Goal: Check status

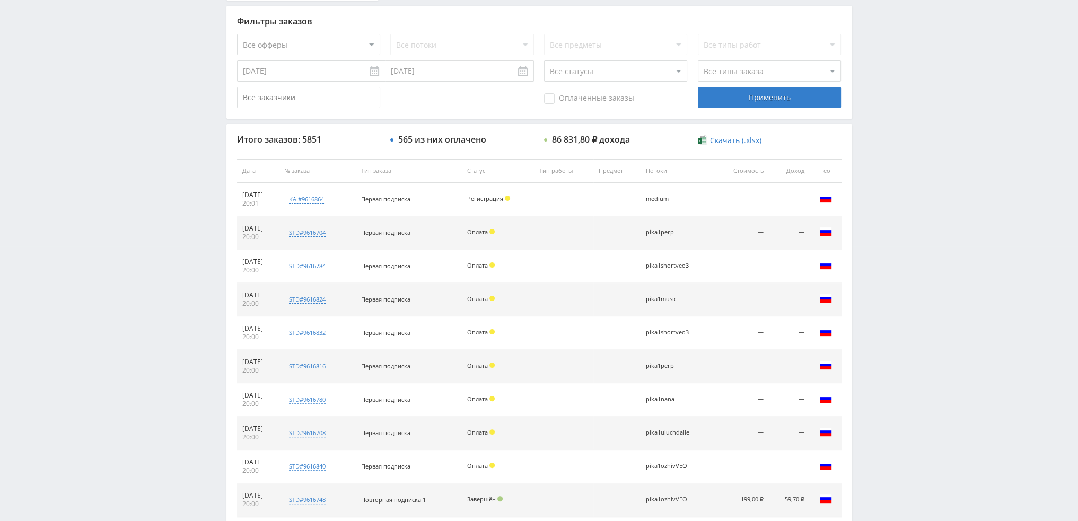
scroll to position [318, 0]
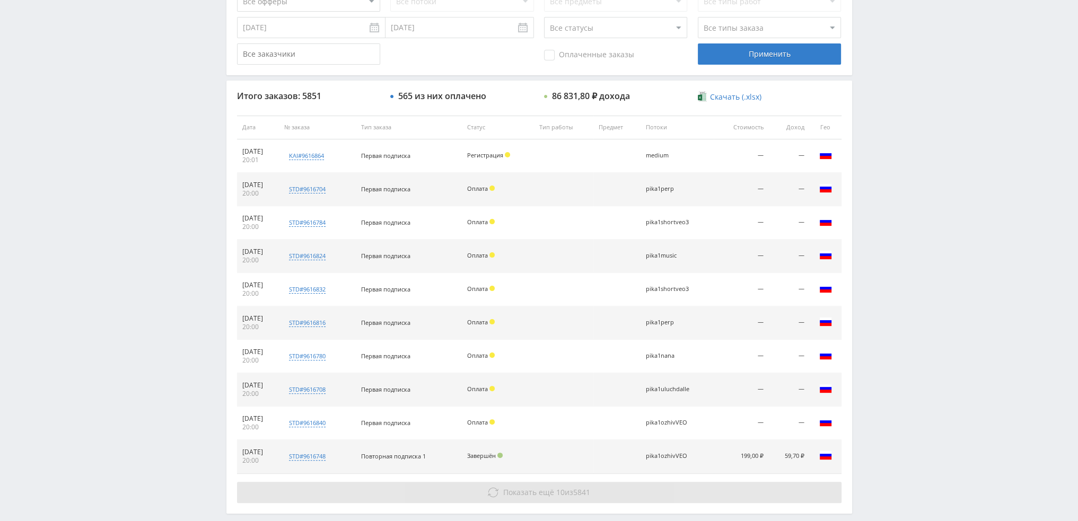
click at [618, 490] on button "Показать ещё 10 из 5841" at bounding box center [539, 492] width 604 height 21
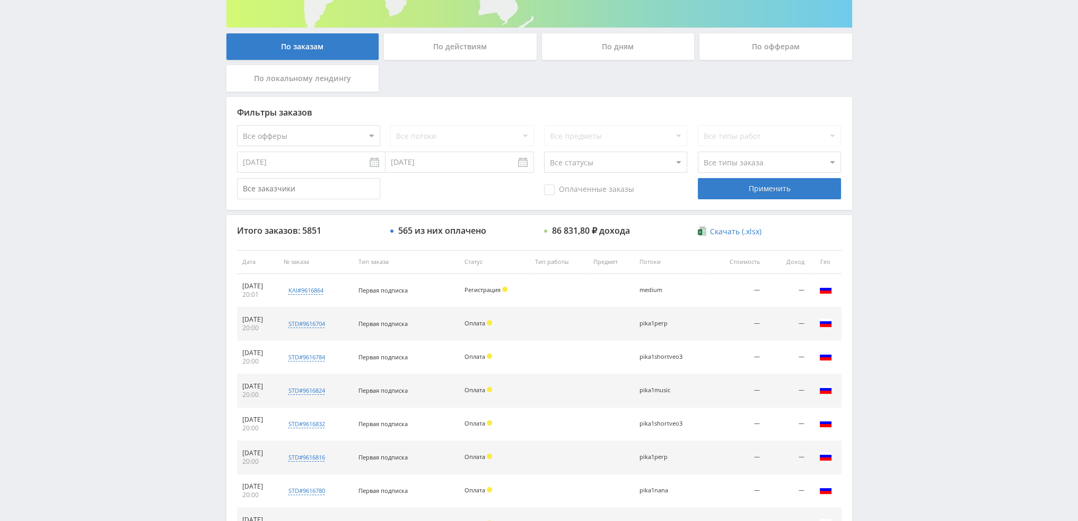
scroll to position [0, 0]
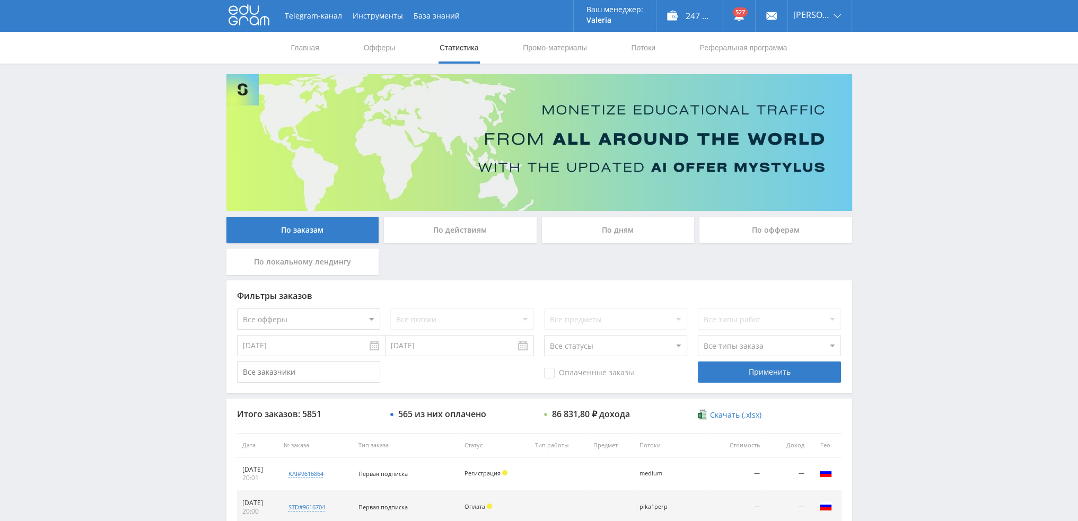
click at [634, 236] on div "По дням" at bounding box center [618, 230] width 153 height 27
click at [0, 0] on input "По дням" at bounding box center [0, 0] width 0 height 0
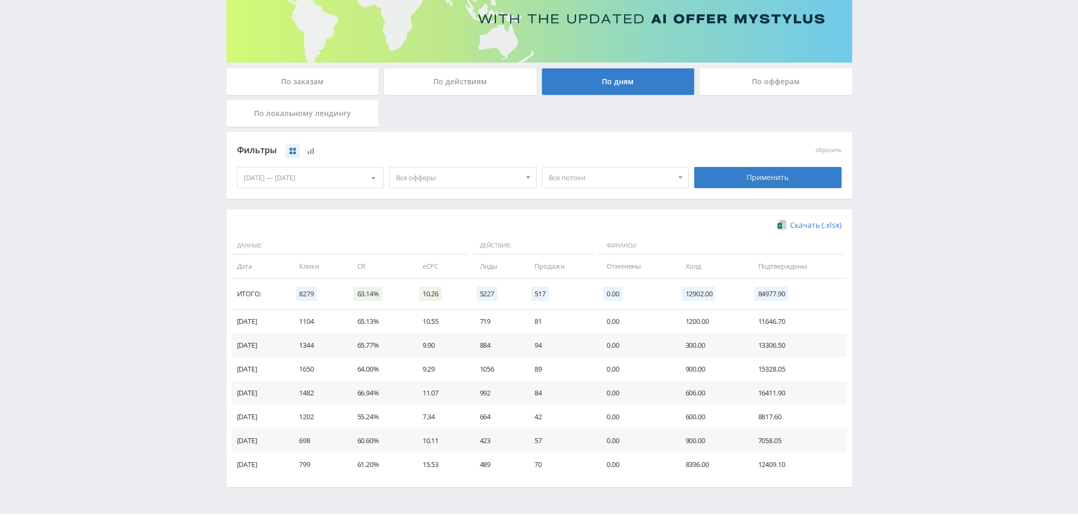
scroll to position [172, 0]
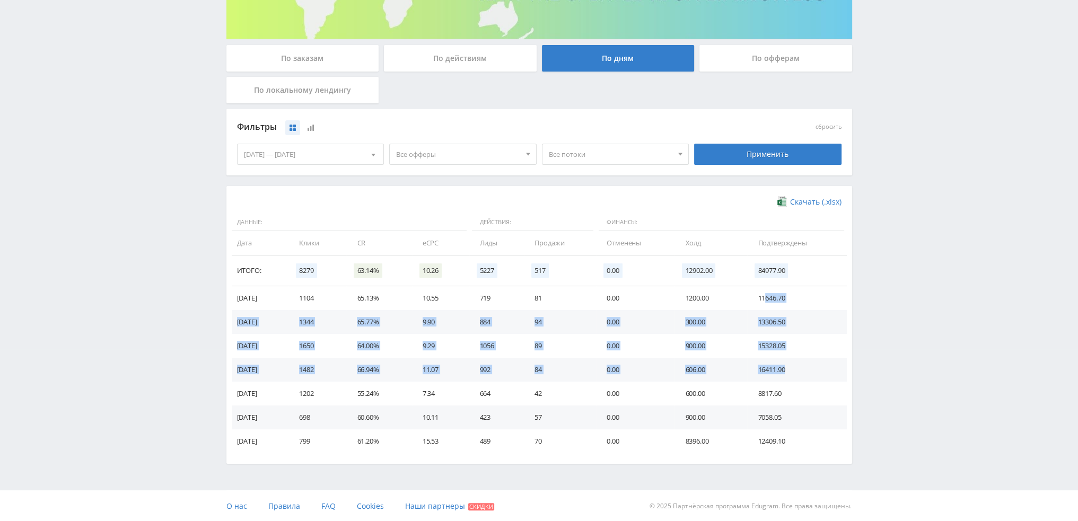
drag, startPoint x: 786, startPoint y: 369, endPoint x: 766, endPoint y: 305, distance: 67.7
click at [766, 305] on tbody "25.09.2025 1104 65.13% 10.55 719 81 0.00 1200.00 11646.70 24.09.2025 1344 65.77…" at bounding box center [539, 369] width 615 height 167
click at [771, 311] on td "13306.50" at bounding box center [796, 322] width 99 height 24
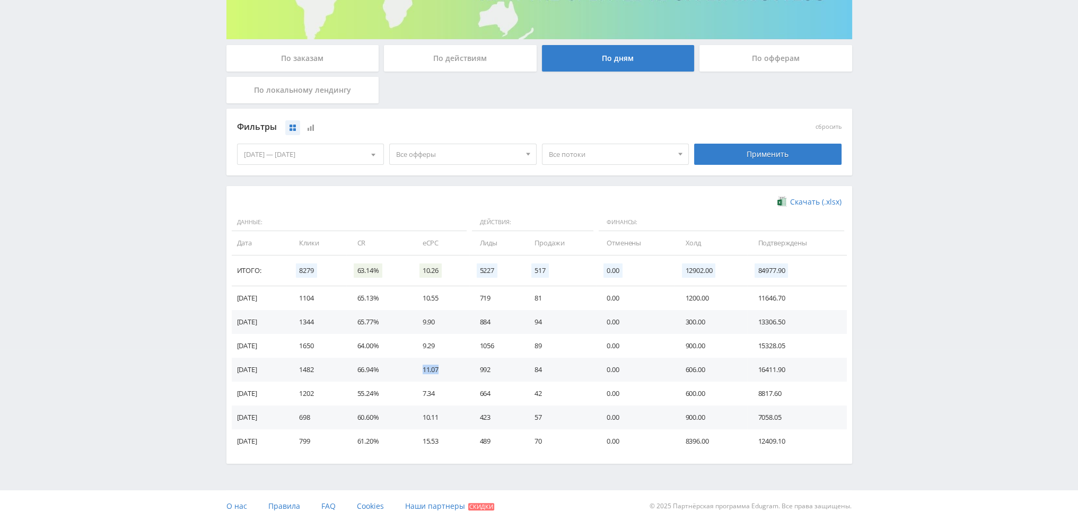
drag, startPoint x: 435, startPoint y: 367, endPoint x: 388, endPoint y: 364, distance: 47.3
click at [396, 366] on tr "22.09.2025 1482 66.94% 11.07 992 84 0.00 606.00 16411.90" at bounding box center [539, 370] width 615 height 24
click at [370, 369] on td "66.94%" at bounding box center [378, 370] width 65 height 24
click at [375, 339] on td "64.00%" at bounding box center [378, 346] width 65 height 24
click at [442, 369] on td "11.07" at bounding box center [440, 370] width 57 height 24
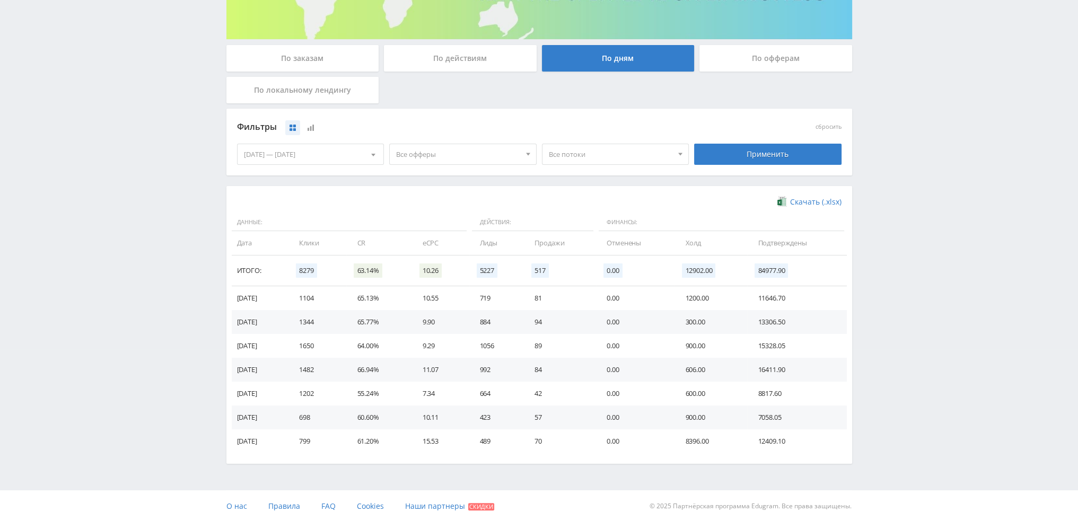
drag, startPoint x: 515, startPoint y: 292, endPoint x: 489, endPoint y: 313, distance: 33.5
click at [496, 295] on td "719" at bounding box center [496, 298] width 55 height 24
click at [469, 306] on td "10.55" at bounding box center [440, 298] width 57 height 24
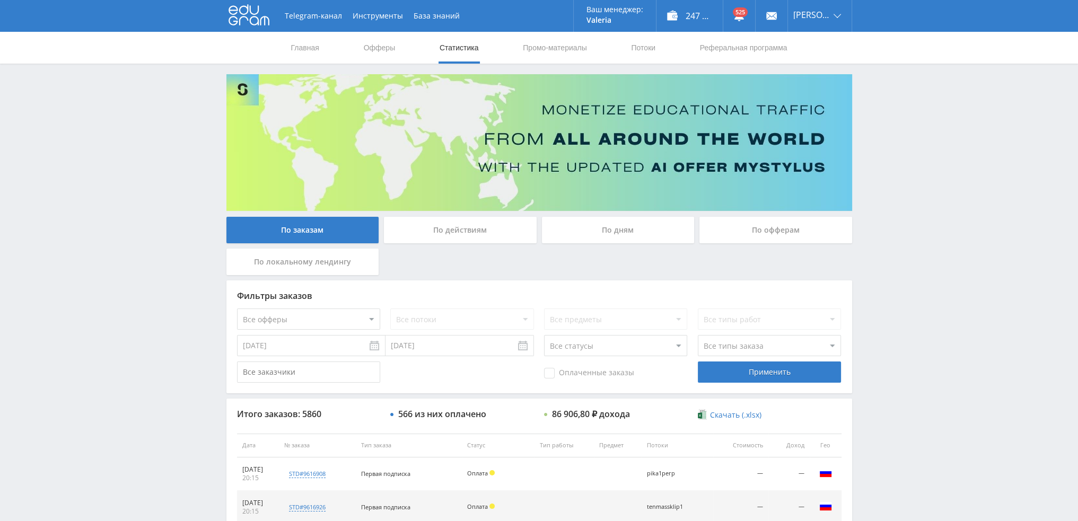
click at [622, 229] on div "По дням" at bounding box center [618, 230] width 153 height 27
click at [0, 0] on input "По дням" at bounding box center [0, 0] width 0 height 0
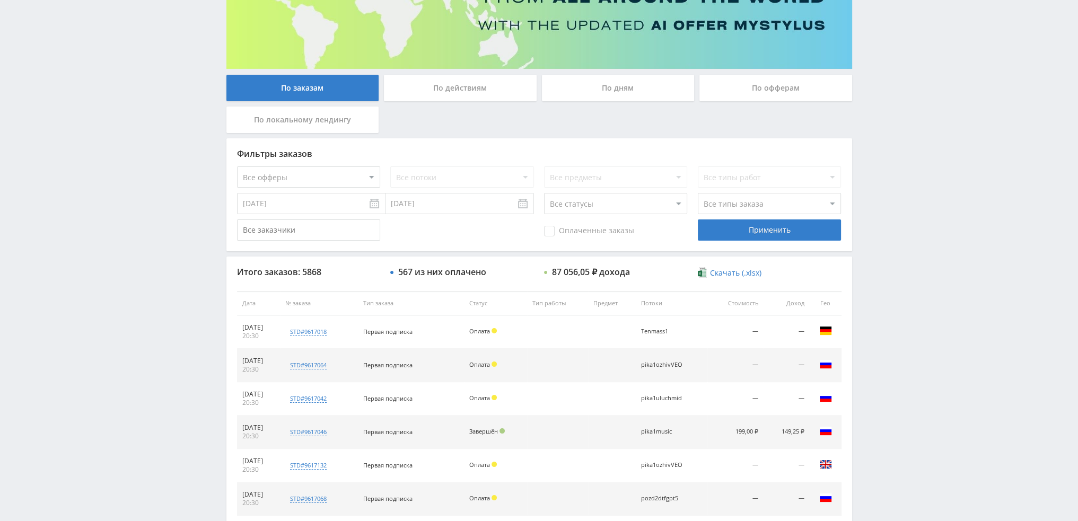
scroll to position [106, 0]
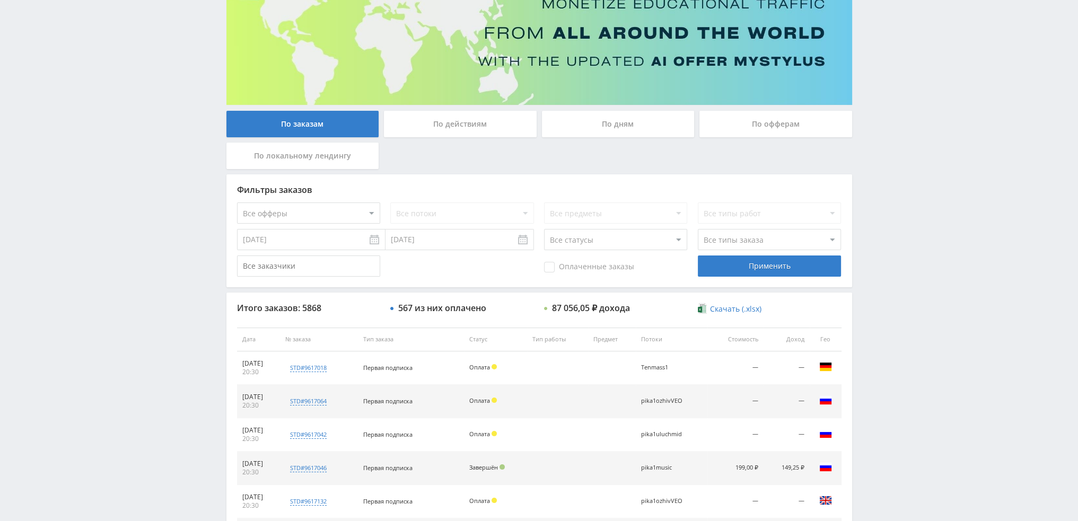
click at [628, 111] on div "По дням" at bounding box center [618, 124] width 153 height 27
click at [0, 0] on input "По дням" at bounding box center [0, 0] width 0 height 0
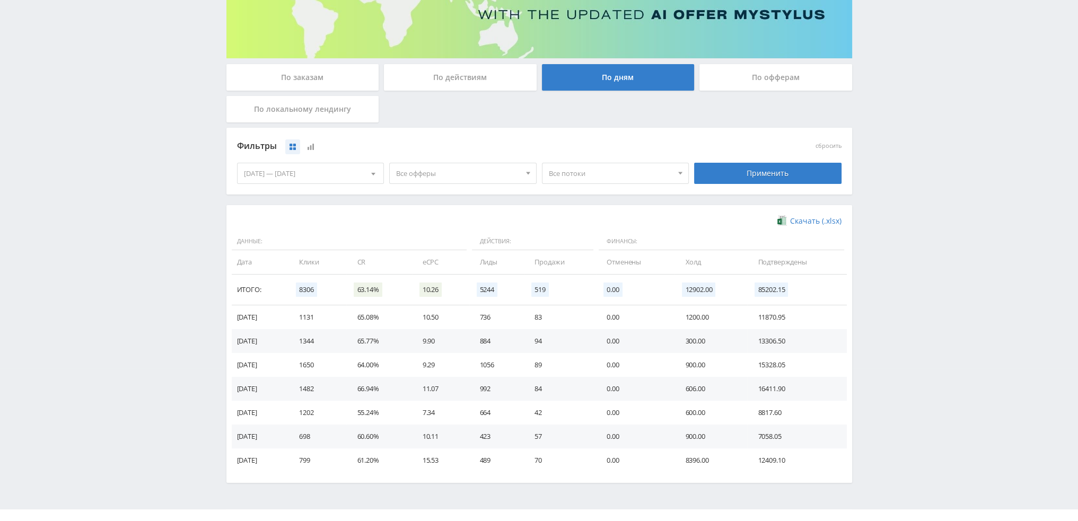
scroll to position [172, 0]
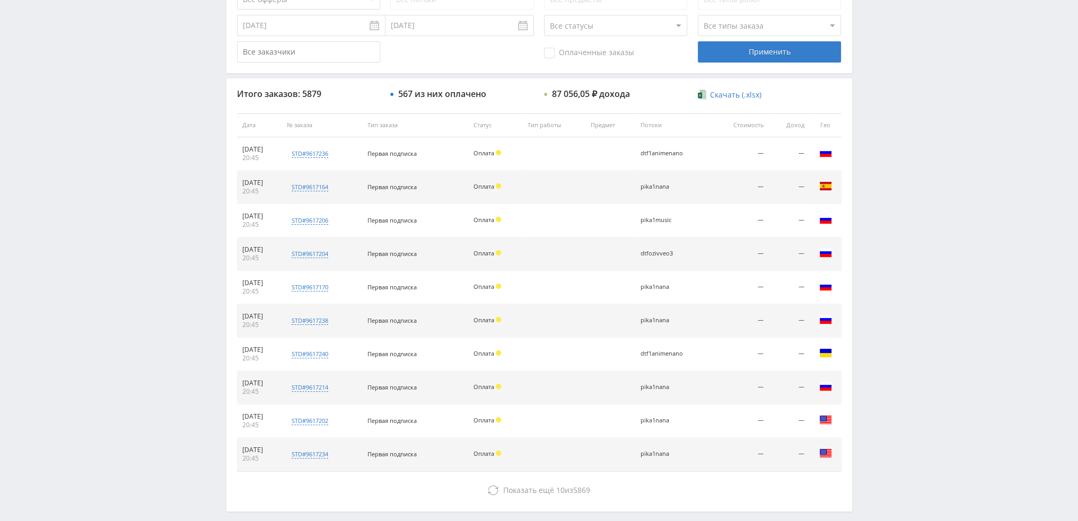
scroll to position [367, 0]
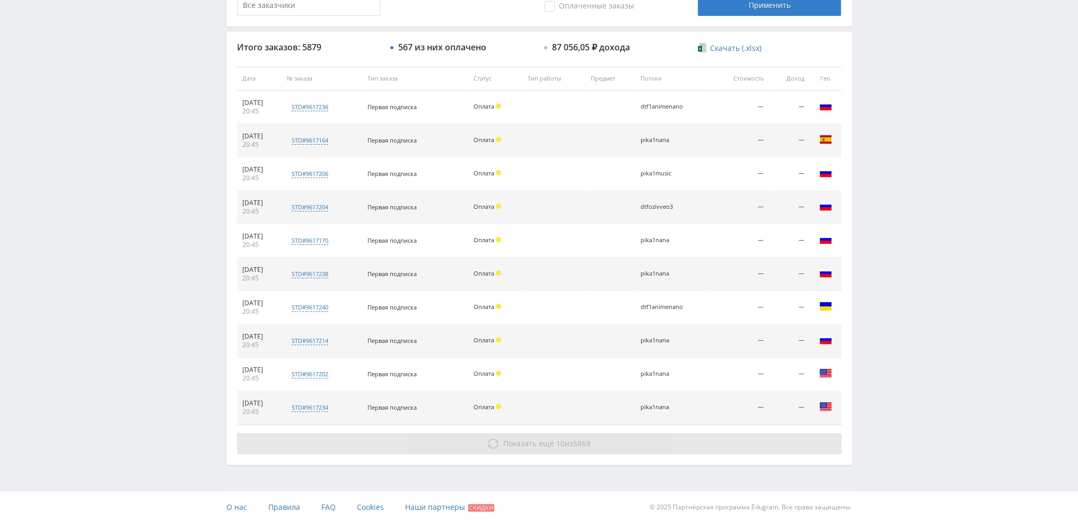
click at [602, 439] on button "Показать ещё 10 из 5869" at bounding box center [539, 443] width 604 height 21
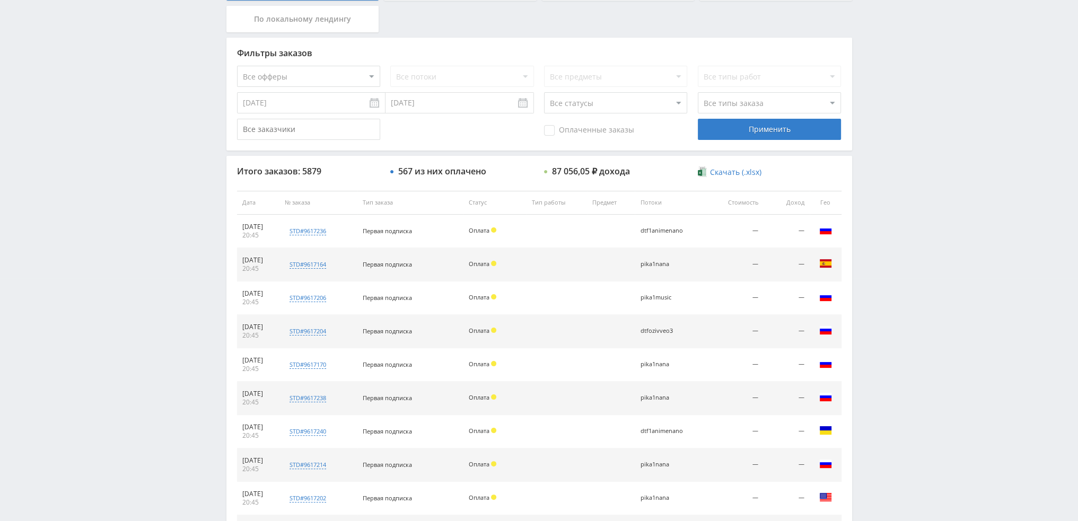
scroll to position [0, 0]
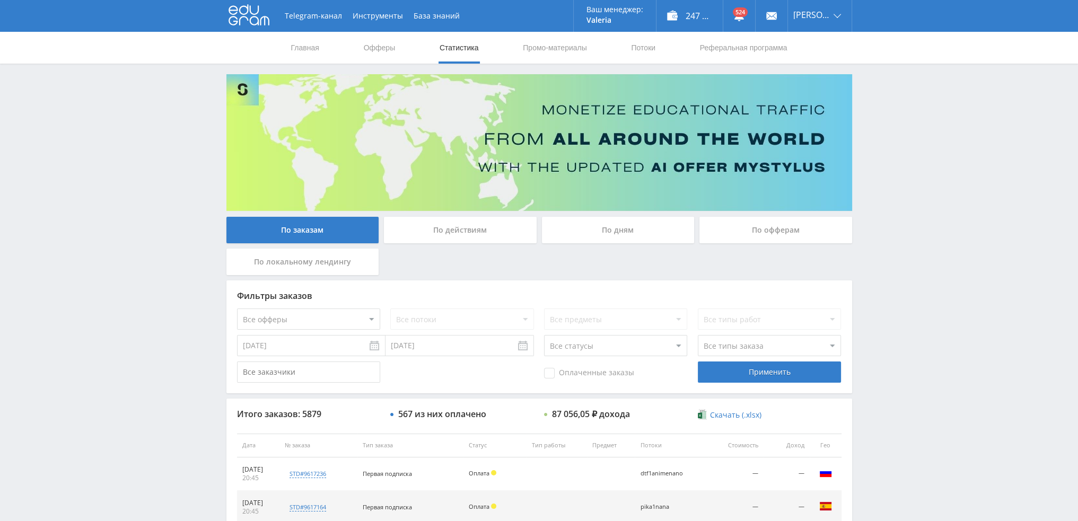
click at [599, 235] on div "По дням" at bounding box center [618, 230] width 153 height 27
click at [0, 0] on input "По дням" at bounding box center [0, 0] width 0 height 0
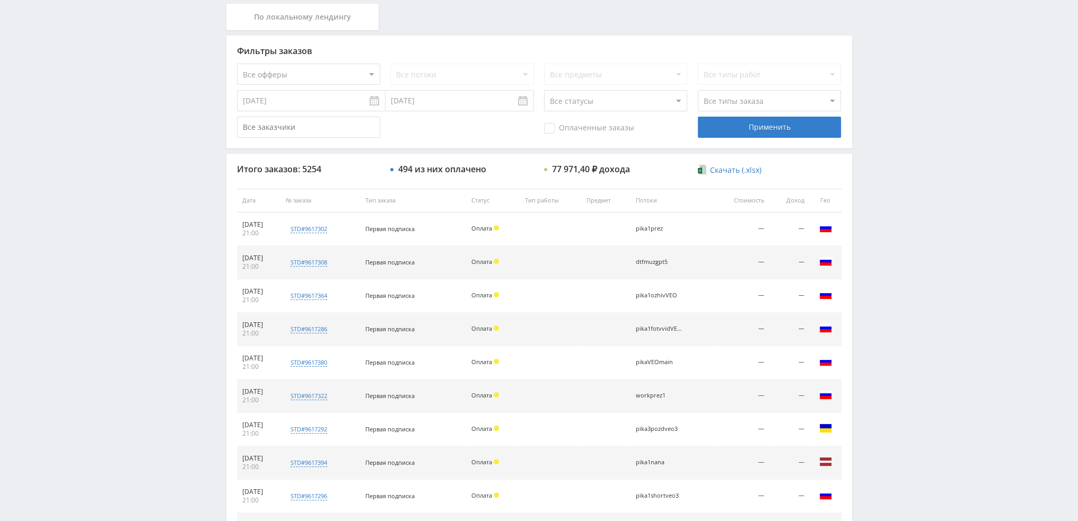
scroll to position [367, 0]
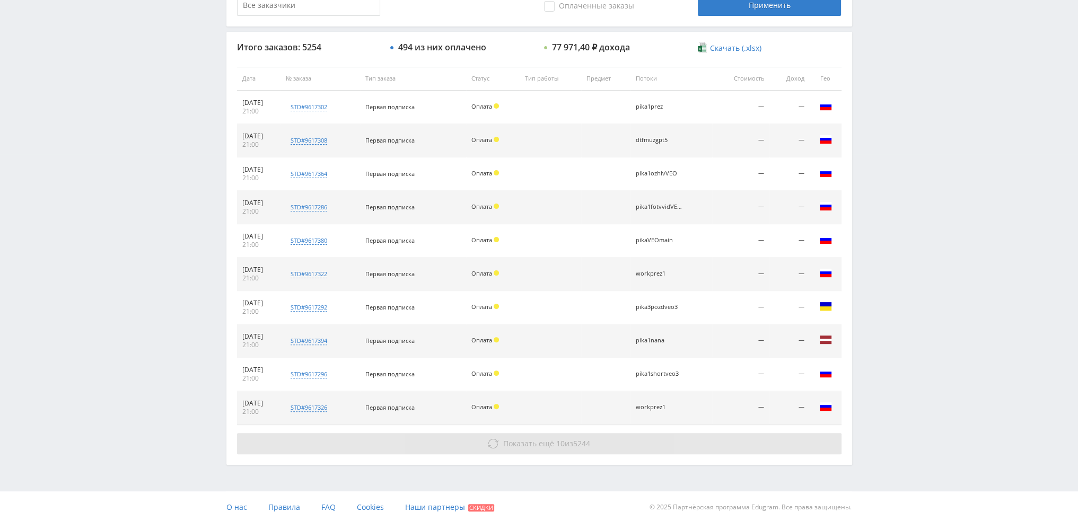
click at [546, 446] on span "Показать ещё" at bounding box center [528, 443] width 51 height 10
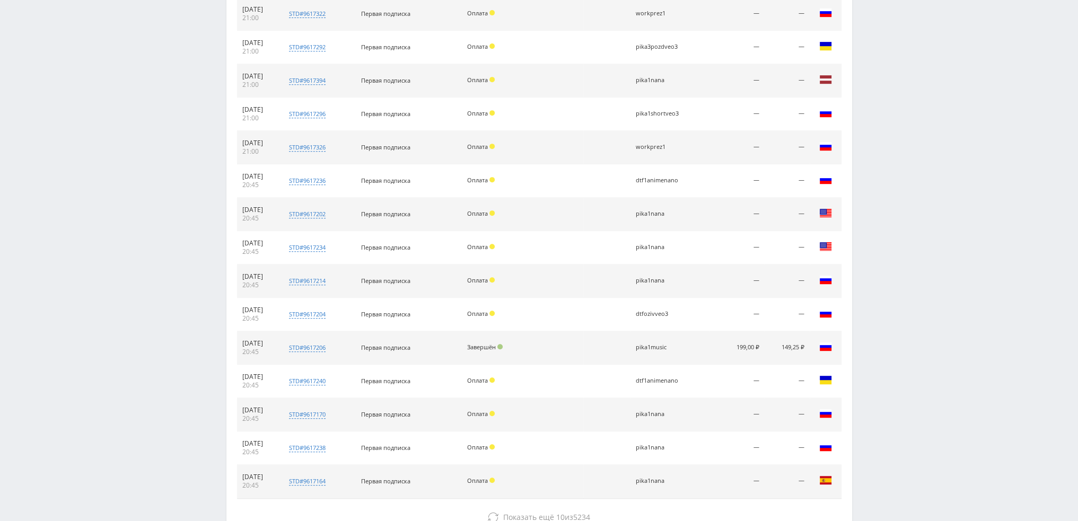
scroll to position [685, 0]
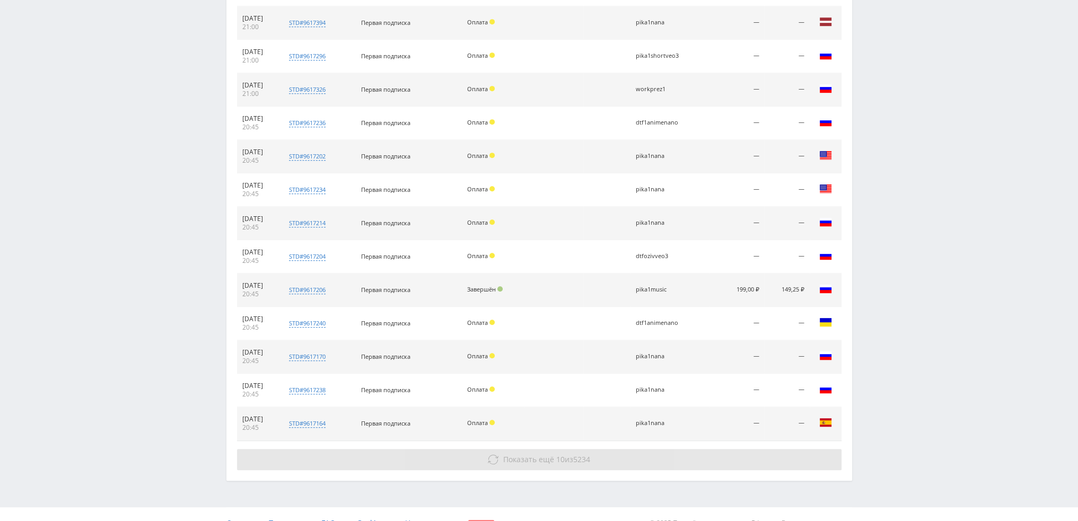
click at [545, 455] on span "Показать ещё" at bounding box center [528, 459] width 51 height 10
click at [533, 457] on span "Показать ещё" at bounding box center [528, 459] width 51 height 10
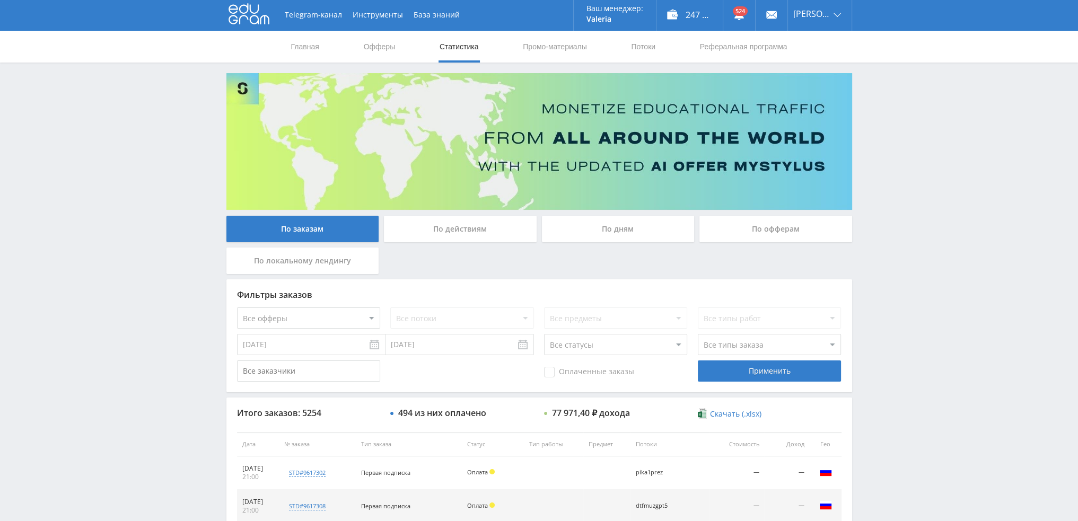
scroll to position [0, 0]
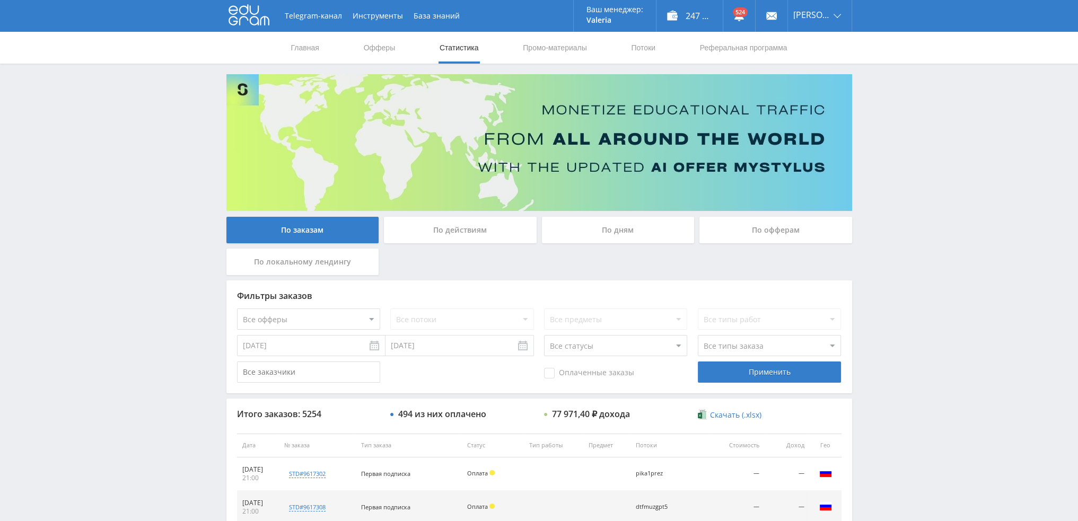
click at [616, 231] on div "По дням" at bounding box center [618, 230] width 153 height 27
click at [0, 0] on input "По дням" at bounding box center [0, 0] width 0 height 0
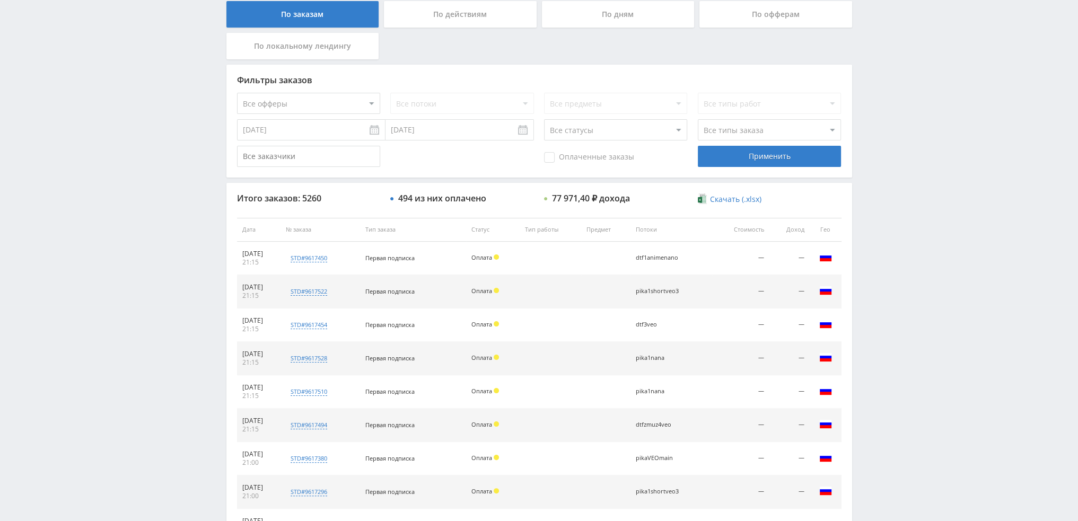
scroll to position [318, 0]
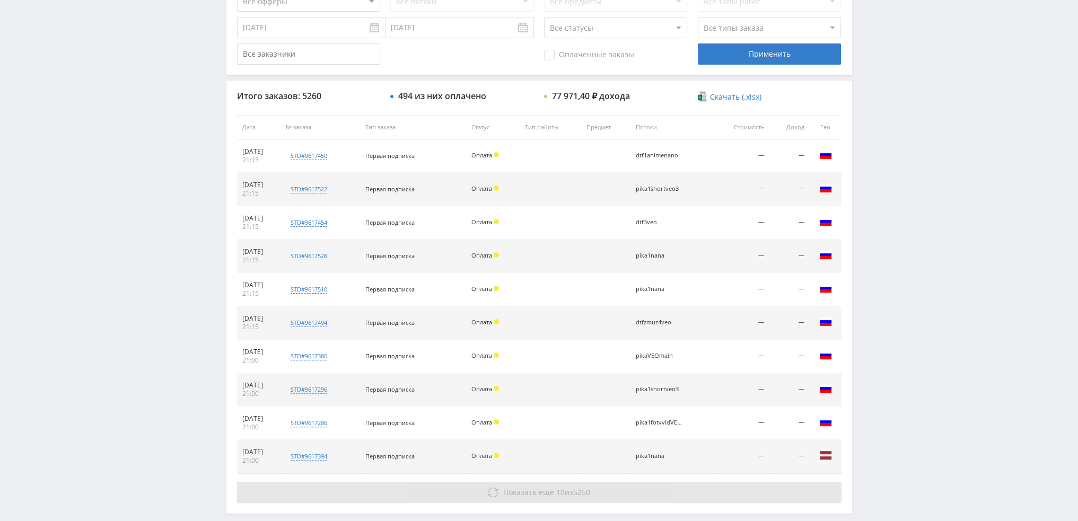
click at [522, 487] on span "Показать ещё" at bounding box center [528, 492] width 51 height 10
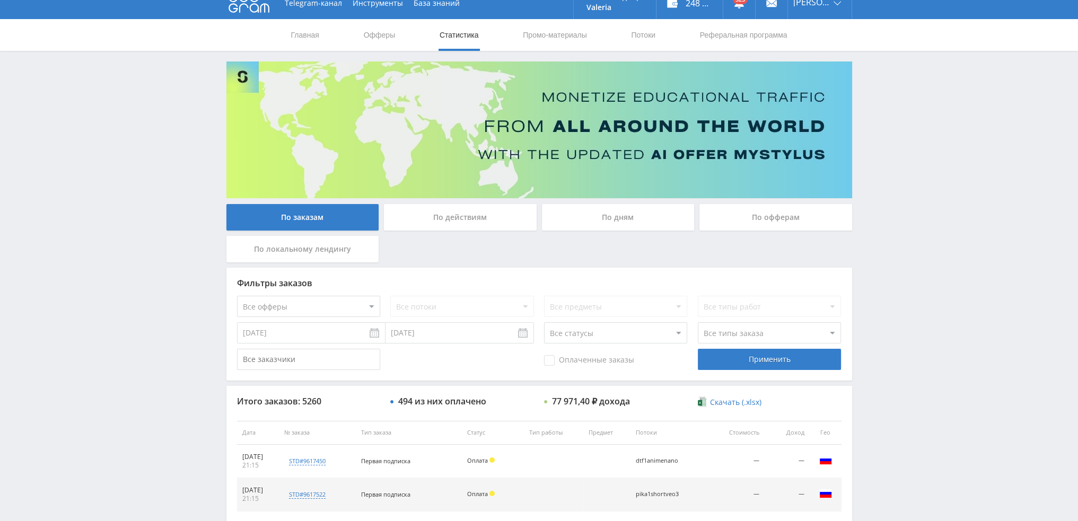
scroll to position [0, 0]
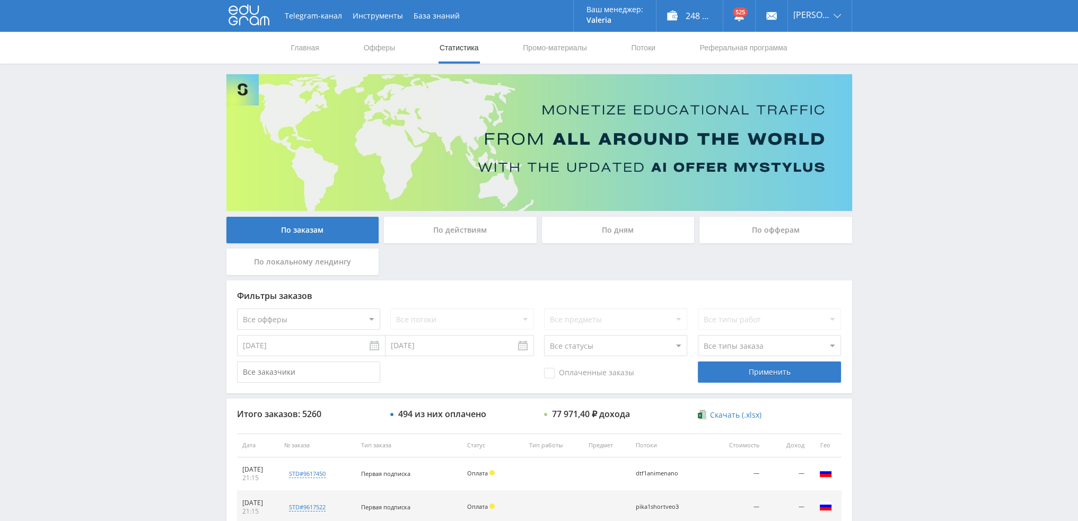
click at [629, 226] on div "По дням" at bounding box center [618, 230] width 153 height 27
click at [0, 0] on input "По дням" at bounding box center [0, 0] width 0 height 0
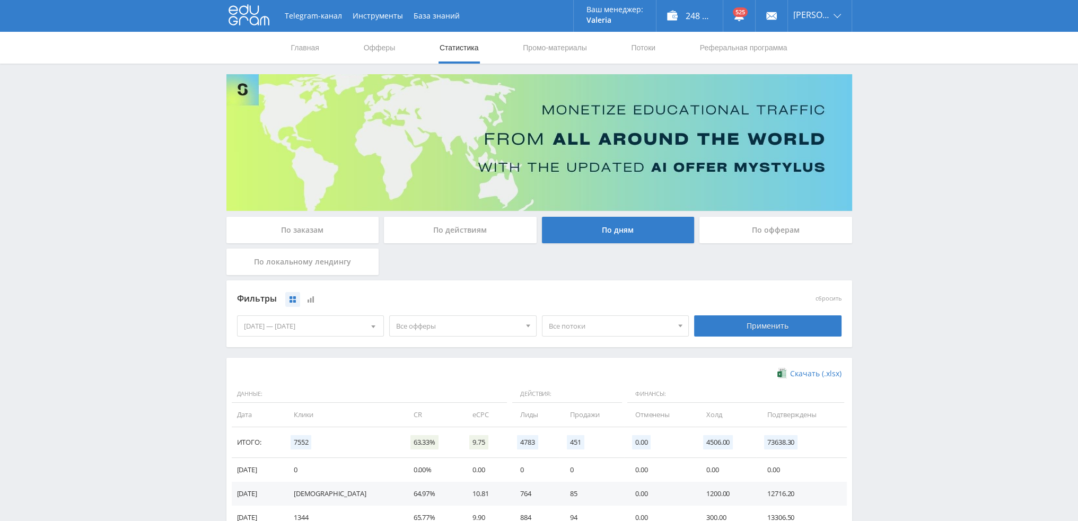
scroll to position [53, 0]
